Goal: Task Accomplishment & Management: Complete application form

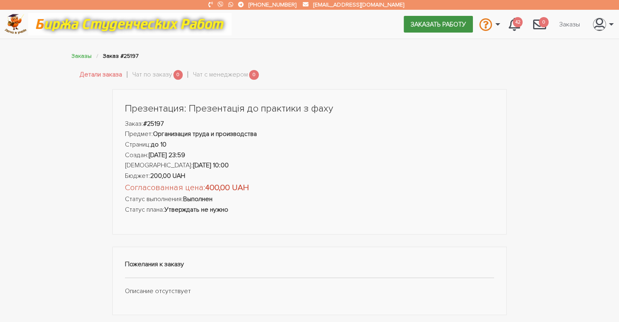
click at [428, 20] on link "Заказать работу" at bounding box center [438, 24] width 69 height 16
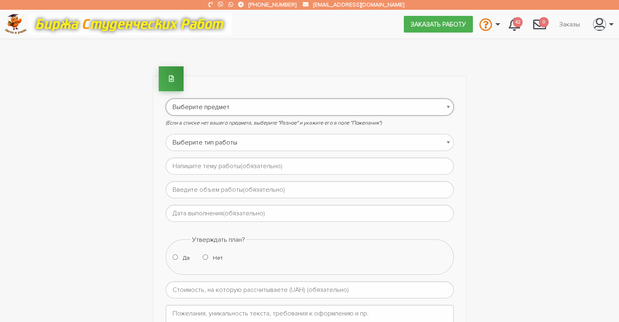
click at [448, 105] on select "Выберите предмет АПП (Автоматизация производственных процессов) Административно…" at bounding box center [310, 107] width 288 height 17
select select "95"
click at [166, 99] on select "Выберите предмет АПП (Автоматизация производственных процессов) Административно…" at bounding box center [310, 107] width 288 height 17
click at [449, 143] on select "Выберите тип работы Аннотация Бакалаврская Диплом Доклад Доработка работы Друго…" at bounding box center [310, 142] width 288 height 17
select select "3"
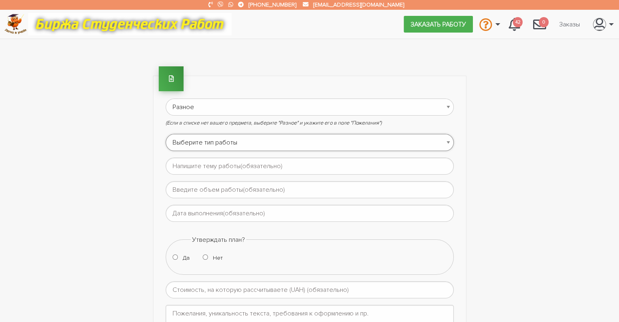
click at [166, 134] on select "Выберите тип работы Аннотация Бакалаврская Диплом Доклад Доработка работы Друго…" at bounding box center [310, 142] width 288 height 17
click at [305, 164] on input "text" at bounding box center [310, 166] width 288 height 17
paste input "Сучасні тенденції в управлінні архівами: виклики та можливості"
type input "Сучасні тенденції в управлінні архівами: виклики та можливості"
click at [217, 184] on input "text" at bounding box center [310, 189] width 288 height 17
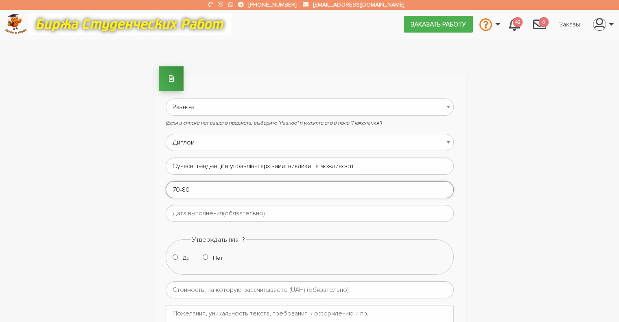
type input "70-80"
click at [185, 215] on input "text" at bounding box center [310, 213] width 288 height 17
click at [244, 229] on th at bounding box center [242, 229] width 11 height 11
click at [208, 249] on td "29" at bounding box center [208, 251] width 12 height 11
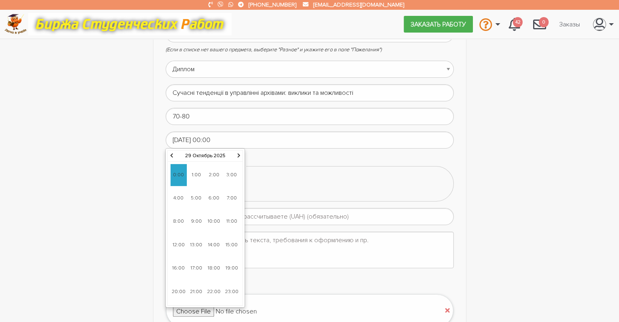
scroll to position [81, 0]
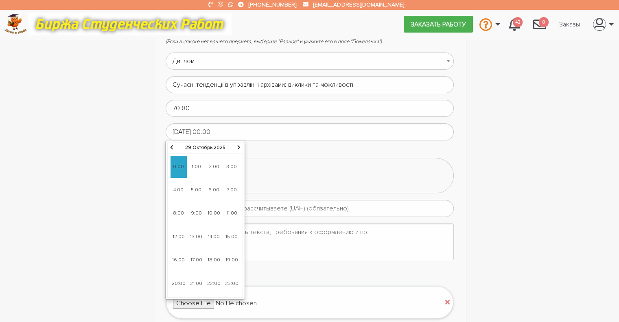
click at [213, 214] on span "10:00" at bounding box center [214, 213] width 16 height 22
type input "29-10-2025 10:00"
click at [176, 161] on span "10:00" at bounding box center [179, 167] width 16 height 22
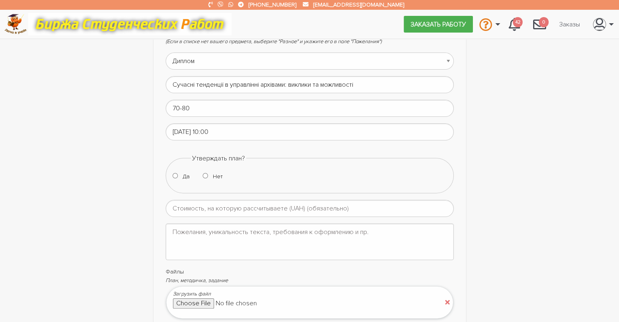
click at [173, 174] on input "Да" at bounding box center [175, 175] width 5 height 5
radio input "true"
click at [264, 207] on input "number" at bounding box center [310, 208] width 288 height 17
type input "5000"
click at [261, 239] on textarea at bounding box center [310, 242] width 288 height 37
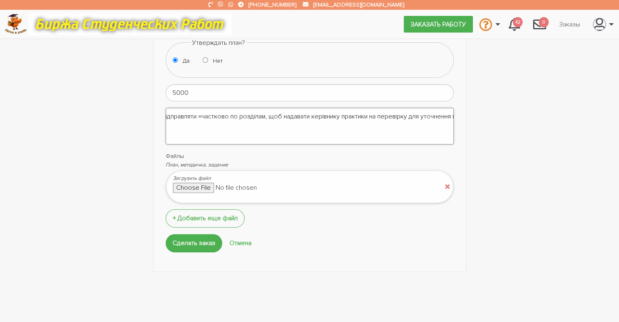
scroll to position [204, 0]
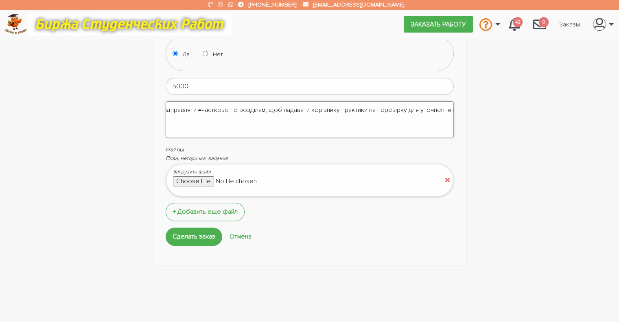
type textarea "Бажано по можливості відправляти =частково по розділам, щоб надавати керівнику …"
click at [196, 180] on input "file" at bounding box center [242, 181] width 138 height 10
type input "C:\fakepath\Методичка дипломи_проект_1.docx"
click at [178, 211] on span "Добавить еще файл" at bounding box center [208, 212] width 60 height 8
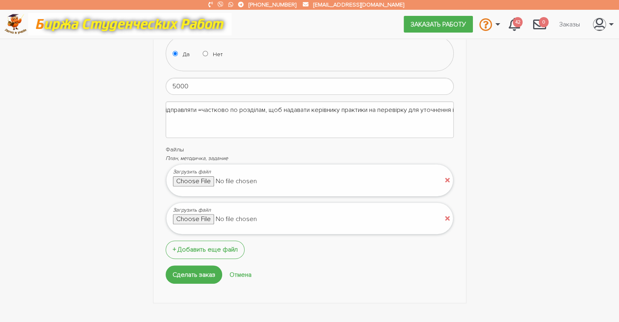
click at [182, 221] on input "file" at bounding box center [242, 219] width 138 height 10
type input "C:\fakepath\Практика ПУА-ЗПУА НАДС 5-1 КУЛИК.doc"
click at [193, 249] on span "Добавить еще файл" at bounding box center [208, 250] width 60 height 8
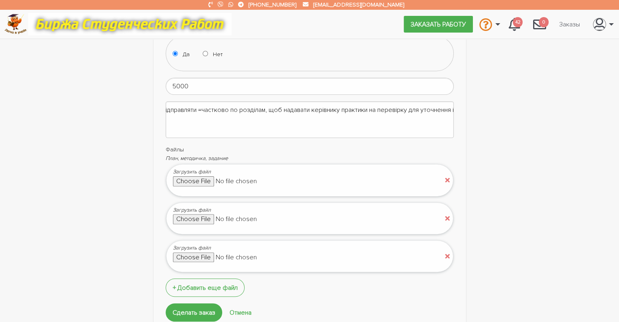
click at [187, 256] on input "file" at bounding box center [242, 257] width 138 height 10
type input "C:\fakepath\Практика з фаху ЗПУА НАДС 5-1 - КУЛИК.docx"
click at [453, 109] on textarea "Бажано по можливості відправляти =частково по розділам, щоб надавати керівнику …" at bounding box center [310, 119] width 288 height 37
click at [175, 123] on textarea "Бажано по можливості відправляти =частково по розділам, щоб надавати керівнику …" at bounding box center [310, 119] width 288 height 37
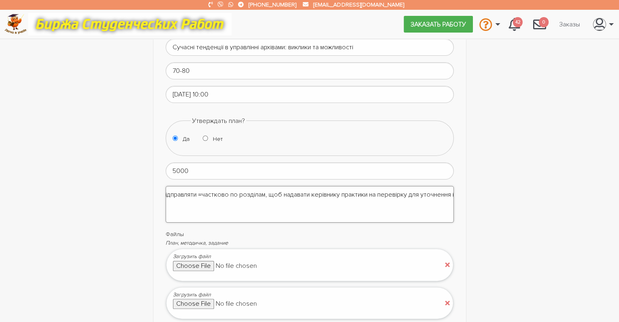
scroll to position [108, 0]
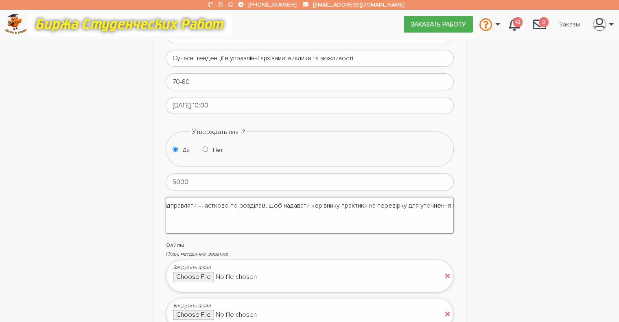
click at [449, 204] on textarea "Бажано по можливості відправляти =частково по розділам, щоб надавати керівнику …" at bounding box center [310, 215] width 288 height 37
click at [443, 201] on textarea "Бажано по можливості відправляти =частково по розділам, щоб надавати керівнику …" at bounding box center [310, 215] width 288 height 37
click at [402, 205] on textarea "Бажано по можливості відправляти =частково по розділам, щоб надавати керівнику …" at bounding box center [310, 215] width 288 height 37
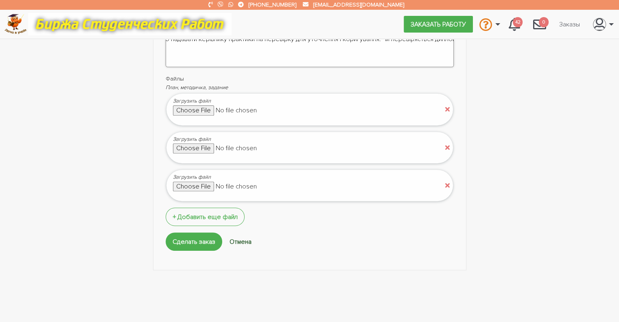
scroll to position [393, 0]
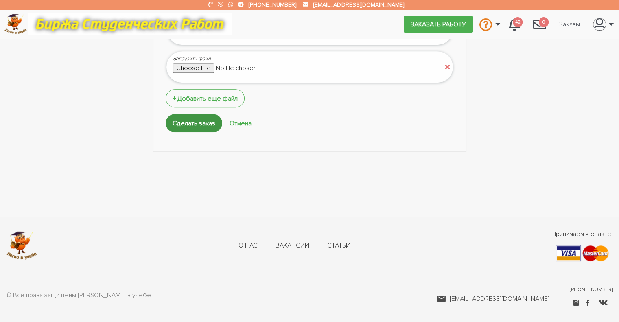
type textarea "Бажано по можливості відправляти =частково по розділам, щоб надавати керівнику …"
click at [186, 125] on input "Сделать заказ" at bounding box center [194, 123] width 57 height 18
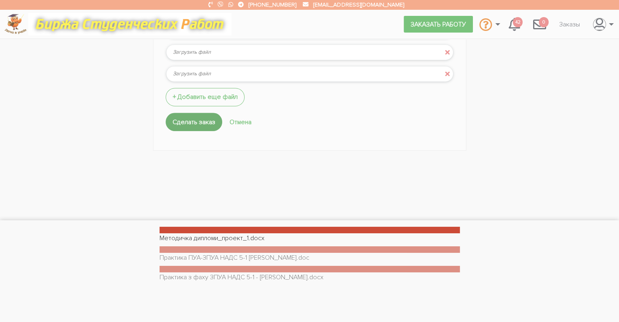
scroll to position [343, 0]
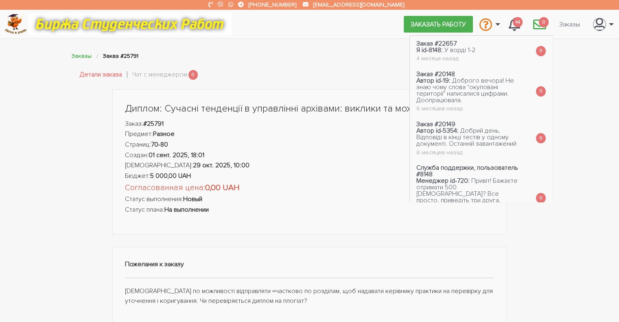
click at [542, 21] on span "0" at bounding box center [544, 22] width 10 height 10
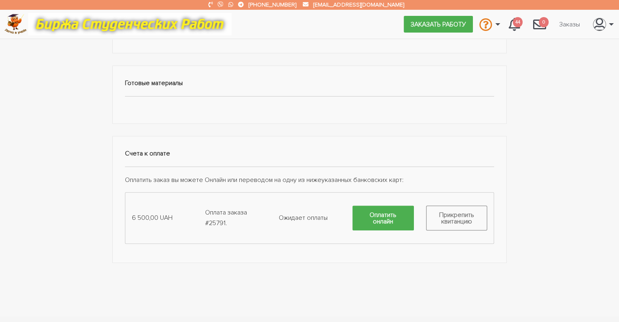
scroll to position [407, 0]
click at [398, 180] on p "Оплатить заказ вы можете Онлайн или переводом на одну из нижеуказанных банковск…" at bounding box center [310, 179] width 370 height 11
click at [379, 175] on p "Оплатить заказ вы можете Онлайн или переводом на одну из нижеуказанных банковск…" at bounding box center [310, 179] width 370 height 11
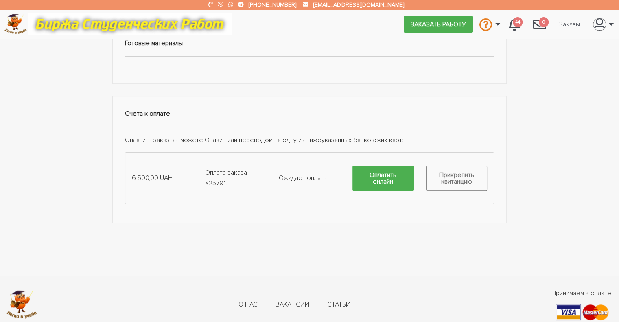
scroll to position [448, 0]
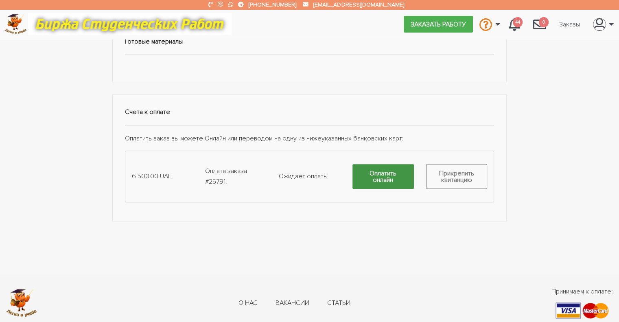
click at [379, 178] on link "Оплатить онлайн" at bounding box center [383, 176] width 61 height 25
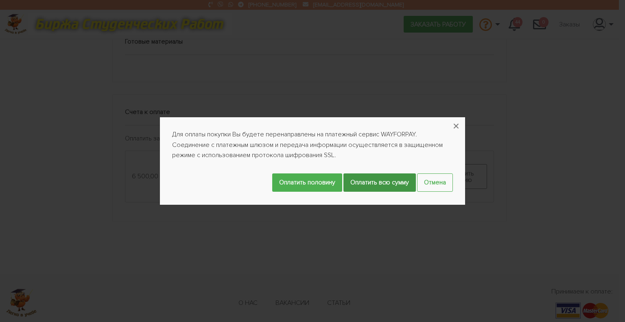
click at [366, 184] on input "Оплатить всю сумму" at bounding box center [380, 182] width 72 height 18
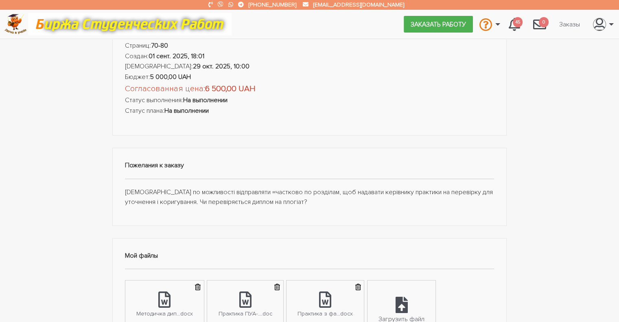
scroll to position [122, 0]
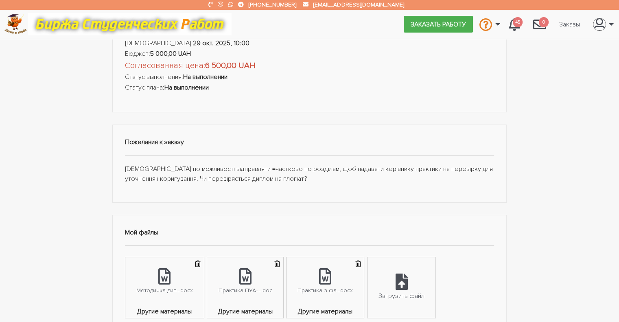
click at [290, 184] on div "Пожелания к заказу [PERSON_NAME] по можливості відправляти =частково по розділа…" at bounding box center [309, 164] width 395 height 79
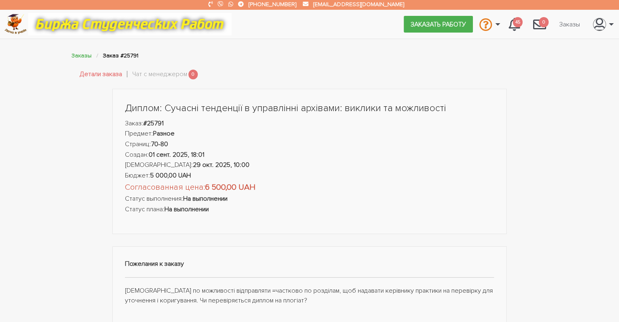
scroll to position [0, 0]
click at [148, 75] on link "Чат с менеджером" at bounding box center [159, 75] width 55 height 11
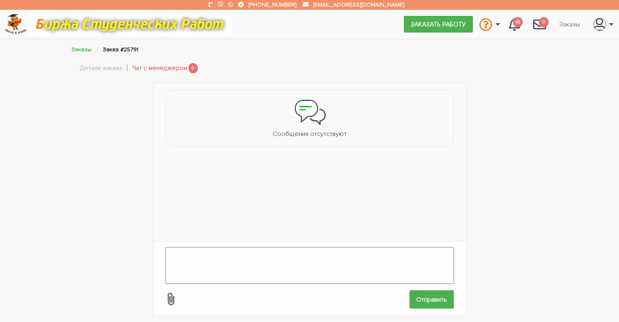
click at [179, 247] on textarea at bounding box center [310, 265] width 288 height 37
click at [509, 200] on div "Сообщения отсутствуют Отправить" at bounding box center [310, 199] width 489 height 233
click at [494, 219] on div "Сообщения отсутствуют Отправить" at bounding box center [310, 197] width 489 height 233
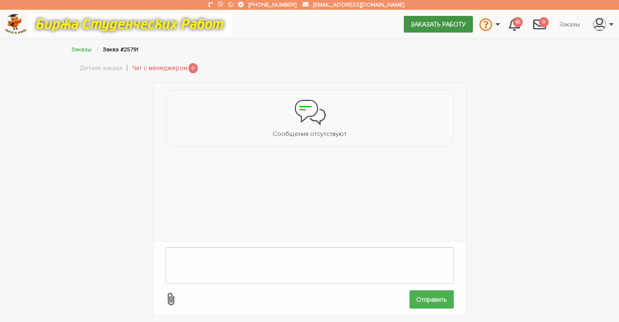
click at [423, 23] on link "Заказать работу" at bounding box center [438, 24] width 69 height 16
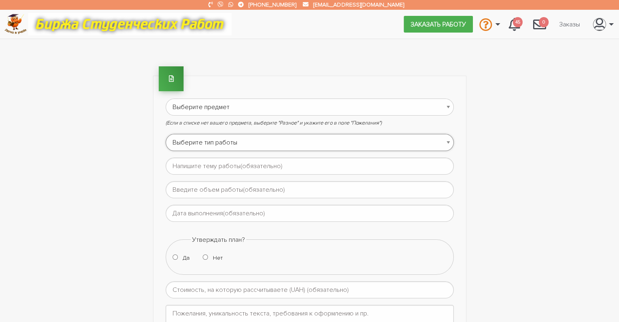
click at [448, 140] on select "Выберите тип работы Аннотация Бакалаврская Диплом Доклад Доработка работы Друго…" at bounding box center [310, 142] width 288 height 17
click at [503, 112] on div "Выберите предмет АПП (Автоматизация производственных процессов) Административно…" at bounding box center [310, 272] width 489 height 442
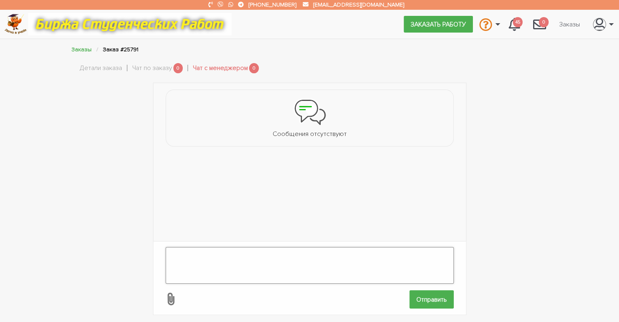
click at [195, 259] on textarea at bounding box center [310, 265] width 288 height 37
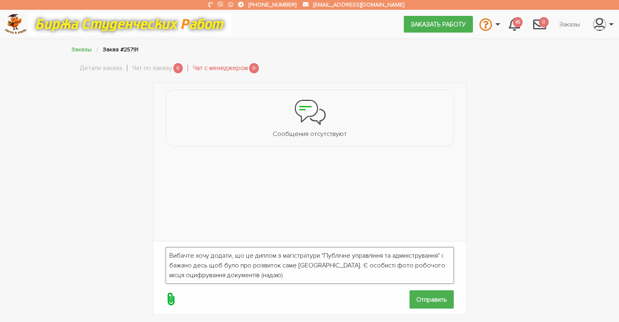
type textarea "Вибачте хочу додати, що це диплом з магістратури "Публічне управління та адміні…"
click at [171, 294] on icon at bounding box center [170, 299] width 15 height 15
click at [410, 300] on input "file" at bounding box center [410, 300] width 0 height 0
type input "C:\fakepath\зображення_viber_2025-02-28_08-56-55-816.jpg"
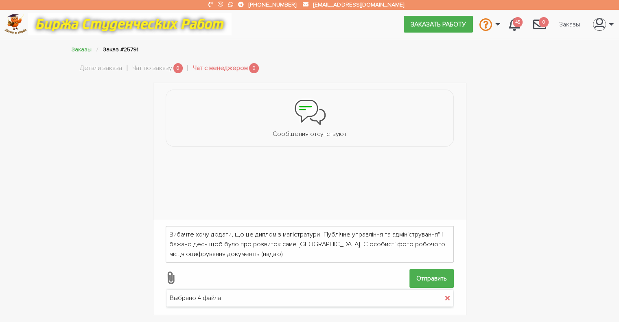
scroll to position [2, 0]
click at [198, 292] on div "Выбрано 4 файла" at bounding box center [195, 297] width 51 height 11
click at [445, 293] on icon "button" at bounding box center [447, 296] width 4 height 7
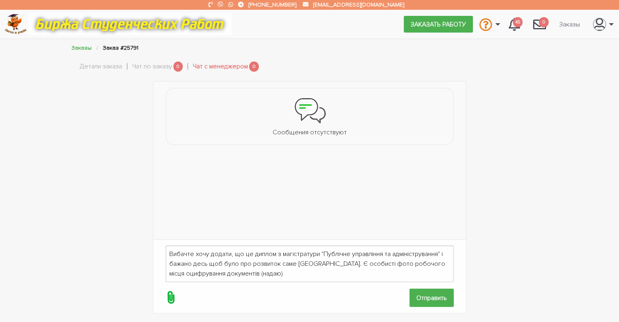
click at [170, 290] on icon at bounding box center [170, 297] width 15 height 15
click at [410, 298] on input "file" at bounding box center [410, 298] width 0 height 0
type input "C:\fakepath\зображення_viber_2025-02-28_[PHONE_NUMBER].jpg"
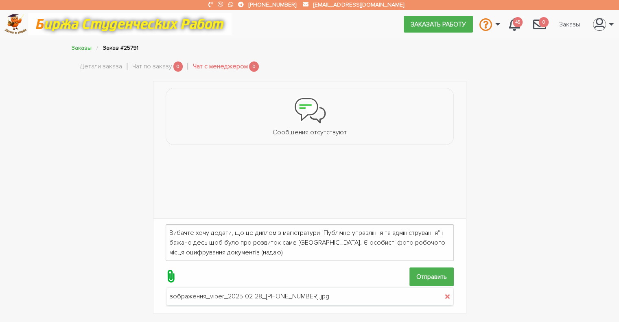
click at [171, 270] on icon at bounding box center [170, 276] width 15 height 15
click at [410, 277] on input "file" at bounding box center [410, 277] width 0 height 0
type input "C:\fakepath\зображення_viber_2025-02-28_[PHONE_NUMBER].jpg"
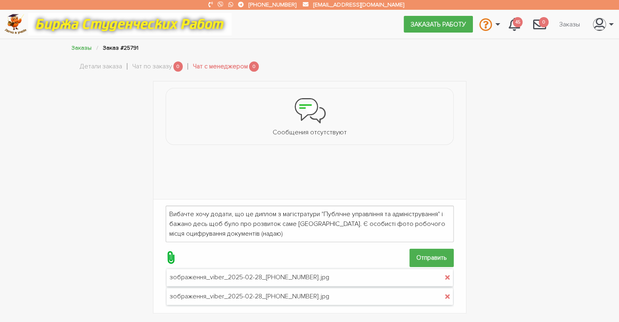
click at [169, 250] on icon at bounding box center [170, 257] width 15 height 15
click at [410, 258] on input "file" at bounding box center [410, 258] width 0 height 0
type input "C:\fakepath\зображення_viber_2025-02-28_[PHONE_NUMBER].jpg"
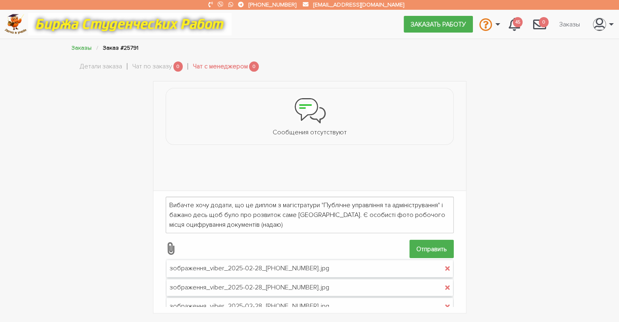
scroll to position [16, 0]
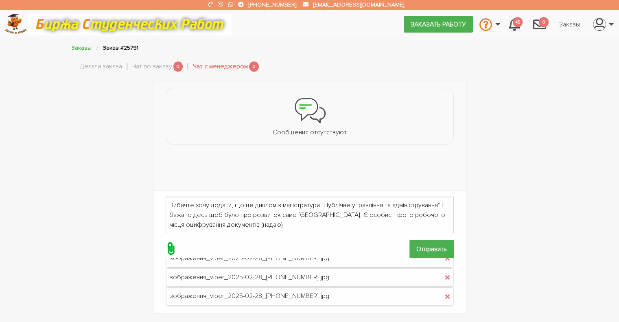
click at [170, 249] on icon at bounding box center [170, 248] width 15 height 15
click at [410, 249] on input "file" at bounding box center [410, 249] width 0 height 0
type input "C:\fakepath\зображення_viber_2025-02-28_[PHONE_NUMBER].jpg"
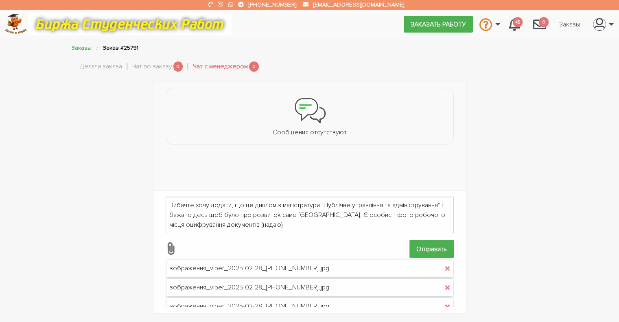
scroll to position [35, 0]
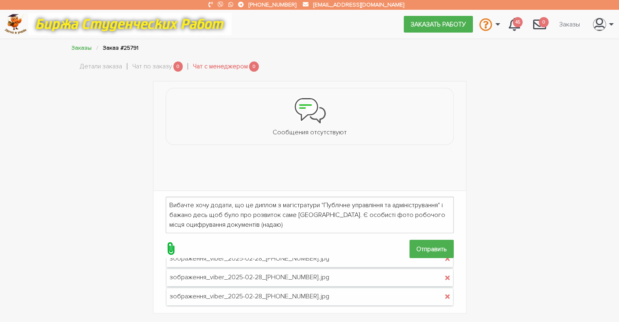
click at [168, 248] on icon at bounding box center [170, 248] width 15 height 15
click at [410, 249] on input "file" at bounding box center [410, 249] width 0 height 0
click at [171, 250] on icon at bounding box center [170, 248] width 15 height 15
click at [410, 250] on input "file" at bounding box center [410, 249] width 0 height 0
type input "C:\fakepath\Оцифрування архівних документів скріншоти.docx"
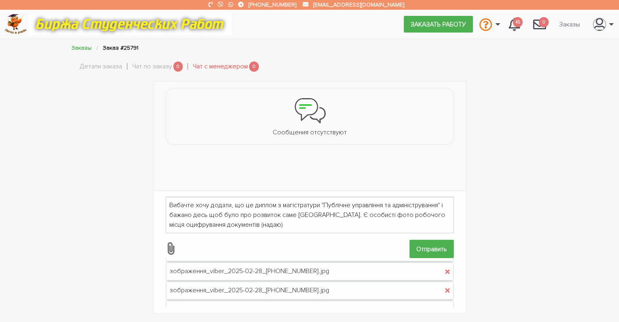
scroll to position [49, 0]
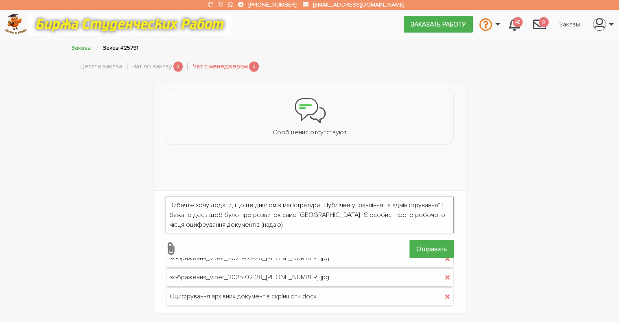
click at [239, 216] on textarea "Вибачте хочу додати, що це диплом з магістратури "Публічне управління та адміні…" at bounding box center [310, 215] width 288 height 37
type textarea "Вибачте хочу додати, що це диплом з магістратури "Публічне управління та адміні…"
click at [422, 249] on input "Отправить" at bounding box center [432, 249] width 44 height 18
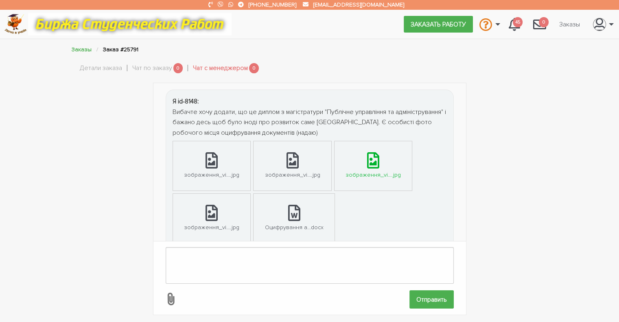
scroll to position [0, 0]
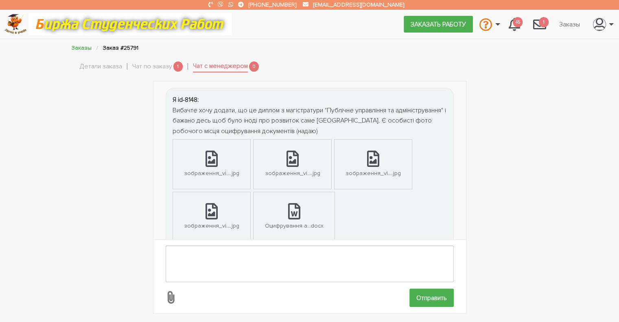
scroll to position [32, 0]
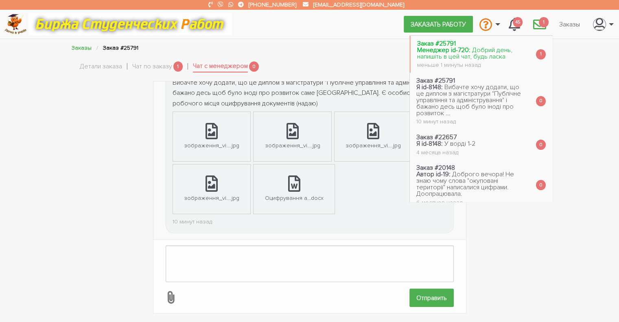
click at [466, 53] on span "Добрий день, напишіть в цей чат, будь ласка" at bounding box center [464, 53] width 95 height 15
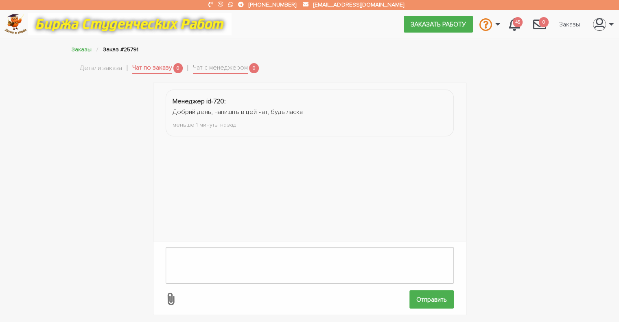
click at [141, 69] on link "Чат по заказу" at bounding box center [152, 68] width 40 height 11
click at [203, 69] on link "Чат с менеджером" at bounding box center [220, 68] width 55 height 11
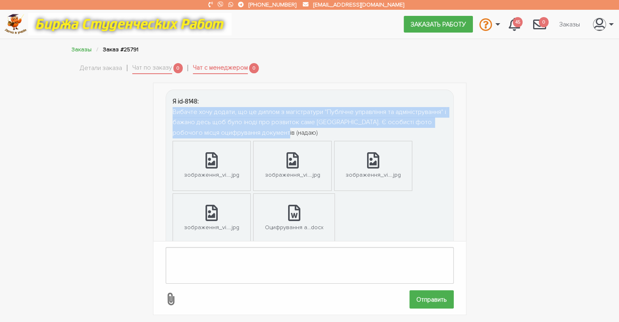
drag, startPoint x: 173, startPoint y: 111, endPoint x: 368, endPoint y: 135, distance: 196.1
click at [368, 135] on div "Вибачте хочу додати, що це диплом з магістратури "Публічне управління та адміні…" at bounding box center [310, 122] width 274 height 31
copy div "Вибачте хочу додати, що це диплом з магістратури "Публічне управління та адміні…"
click at [213, 71] on link "Чат с менеджером" at bounding box center [220, 68] width 55 height 11
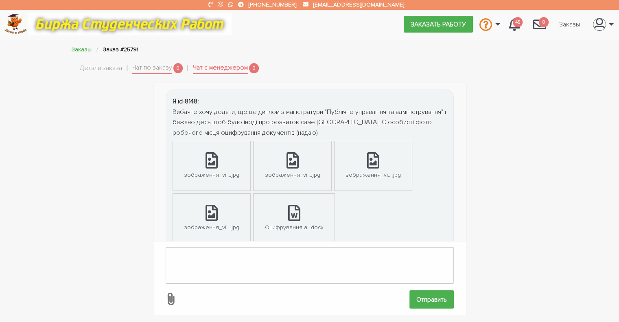
scroll to position [32, 0]
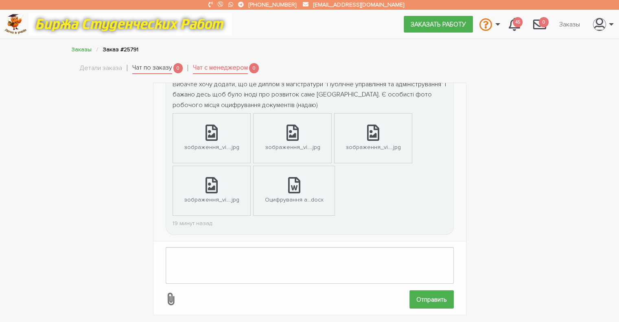
click at [144, 70] on link "Чат по заказу" at bounding box center [152, 68] width 40 height 11
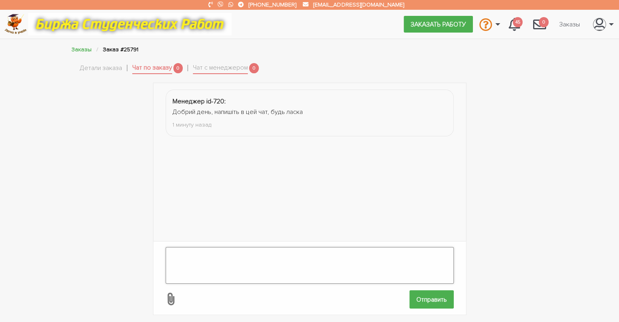
click at [179, 251] on textarea at bounding box center [310, 265] width 288 height 37
paste textarea "Вибачте хочу додати, що це диплом з магістратури "Публічне управління та адміні…"
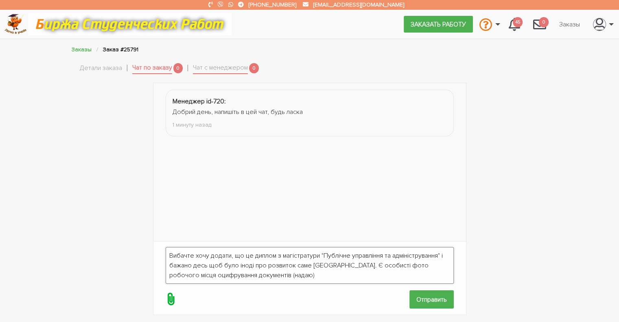
type textarea "Вибачте хочу додати, що це диплом з магістратури "Публічне управління та адміні…"
click at [169, 293] on icon at bounding box center [170, 299] width 15 height 15
click at [410, 300] on input "file" at bounding box center [410, 300] width 0 height 0
type input "C:\fakepath\зображення_viber_2025-02-28_[PHONE_NUMBER].jpg"
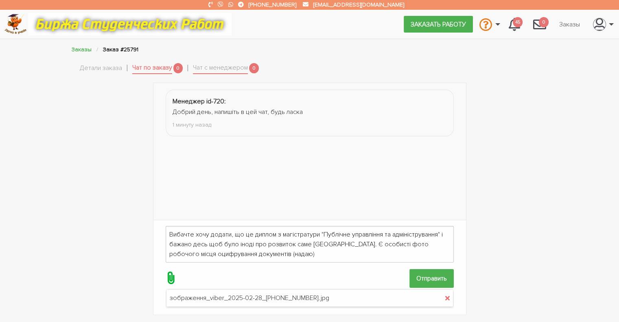
click at [169, 273] on icon at bounding box center [170, 278] width 15 height 15
click at [410, 279] on input "file" at bounding box center [410, 279] width 0 height 0
type input "C:\fakepath\зображення_viber_2025-02-28_[PHONE_NUMBER].jpg"
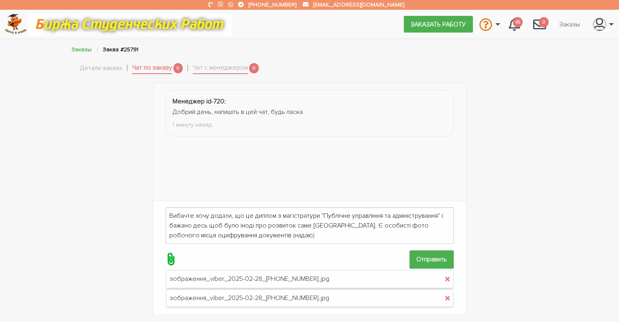
click at [171, 252] on icon at bounding box center [170, 259] width 15 height 15
click at [410, 259] on input "file" at bounding box center [410, 259] width 0 height 0
type input "C:\fakepath\зображення_viber_2025-02-28_[PHONE_NUMBER].jpg"
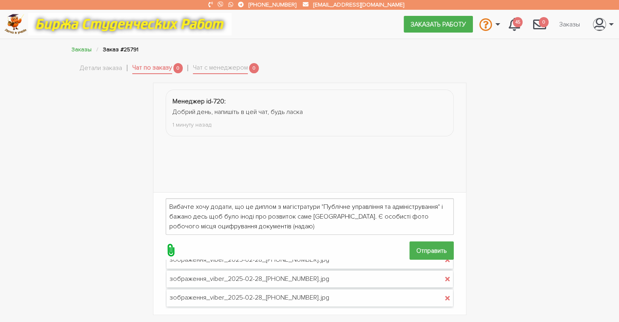
click at [171, 251] on icon at bounding box center [170, 250] width 15 height 15
click at [410, 251] on input "file" at bounding box center [410, 251] width 0 height 0
type input "C:\fakepath\зображення_viber_2025-02-28_[PHONE_NUMBER].jpg"
click at [171, 250] on icon at bounding box center [170, 250] width 15 height 15
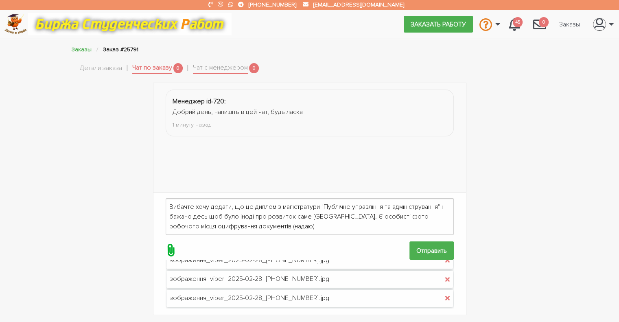
click at [410, 251] on input "file" at bounding box center [410, 251] width 0 height 0
type input "C:\fakepath\Оцифрування архівних документів скріншоти.docx"
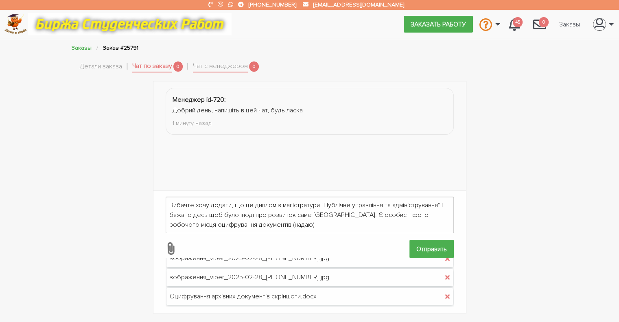
scroll to position [54, 0]
click at [427, 249] on input "Отправить" at bounding box center [432, 249] width 44 height 18
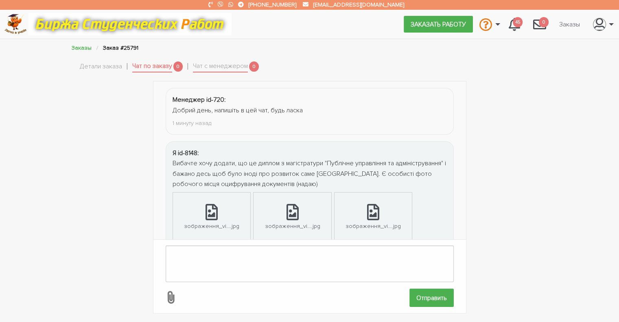
scroll to position [85, 0]
